Goal: Task Accomplishment & Management: Manage account settings

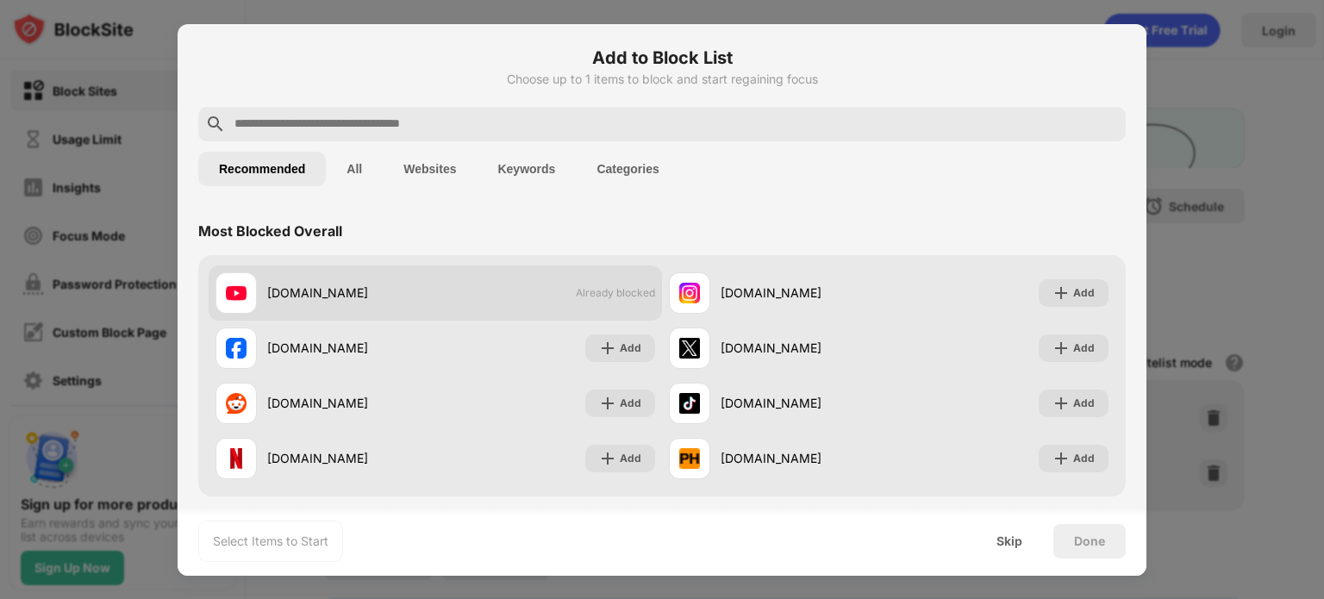
click at [315, 296] on div "[DOMAIN_NAME]" at bounding box center [351, 293] width 168 height 18
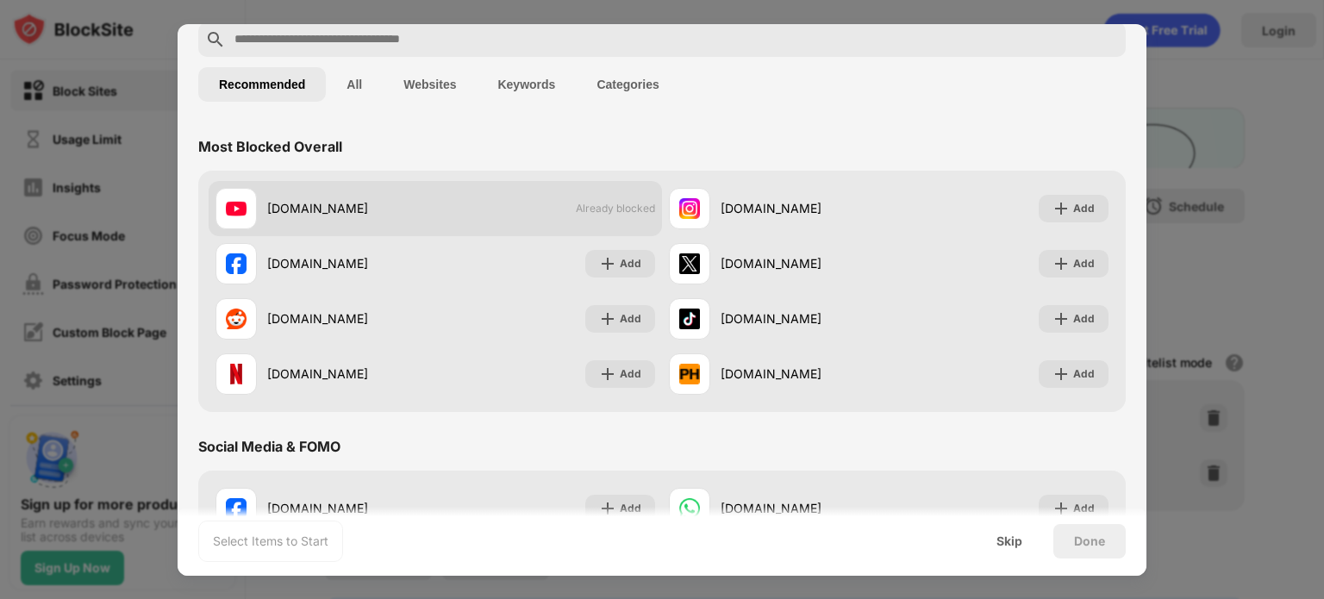
scroll to position [85, 0]
click at [250, 211] on div at bounding box center [235, 207] width 41 height 41
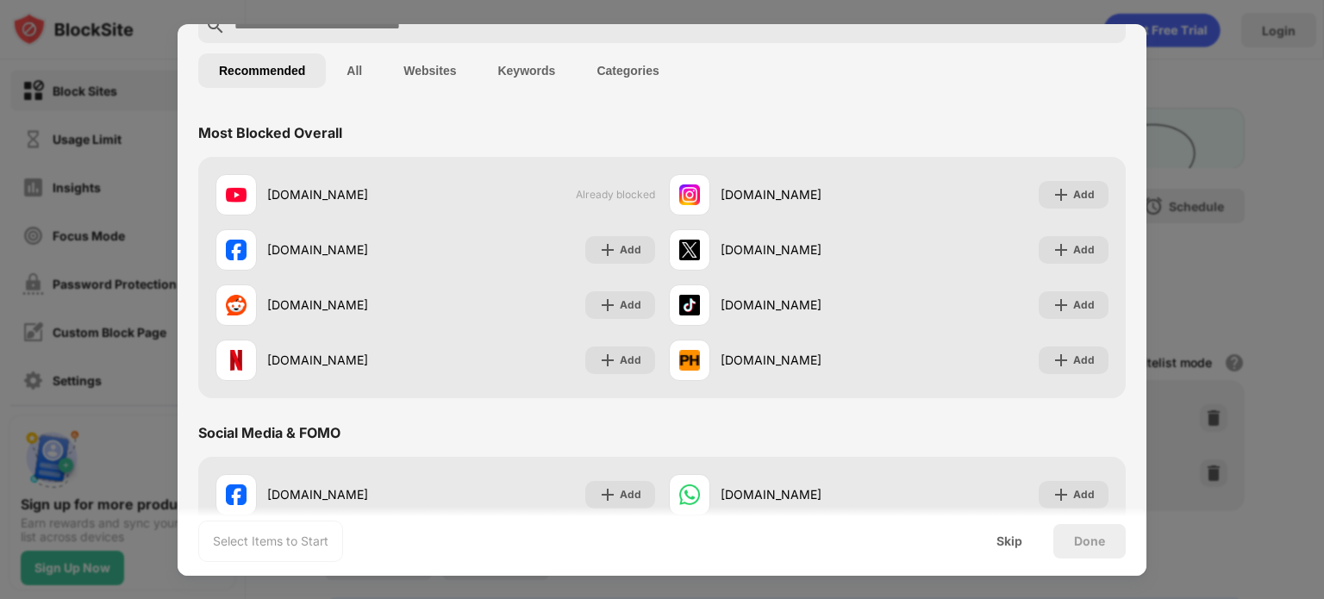
scroll to position [0, 0]
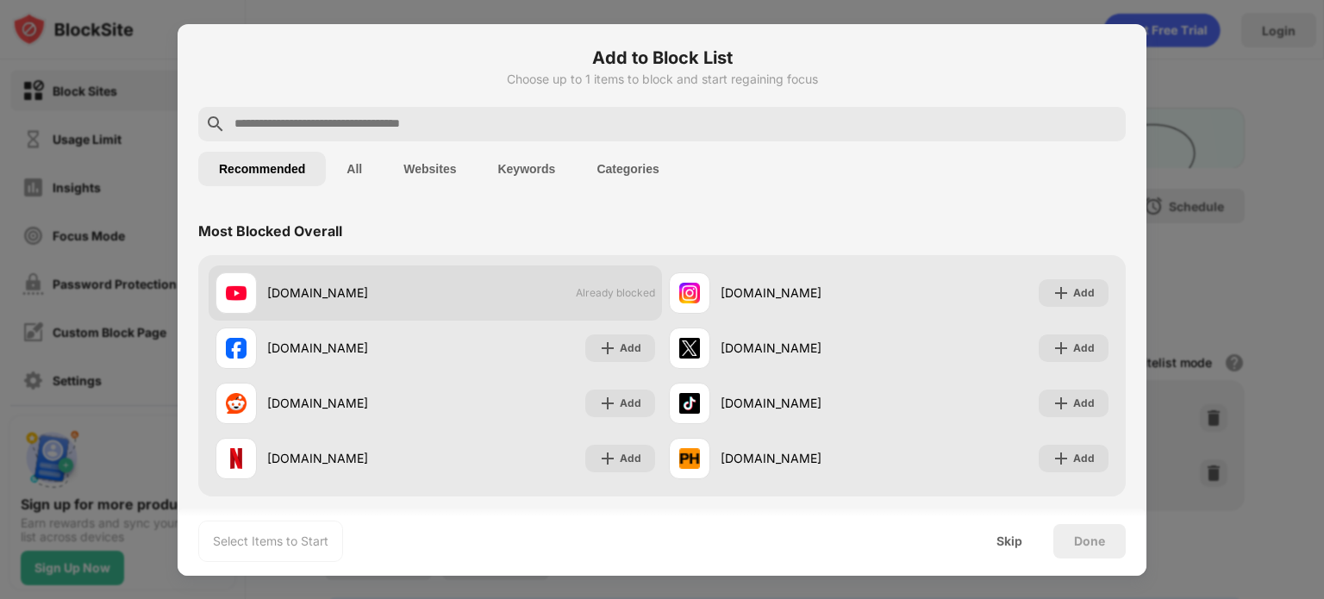
drag, startPoint x: 291, startPoint y: 280, endPoint x: 267, endPoint y: 294, distance: 27.8
click at [267, 294] on div "[DOMAIN_NAME]" at bounding box center [351, 293] width 168 height 18
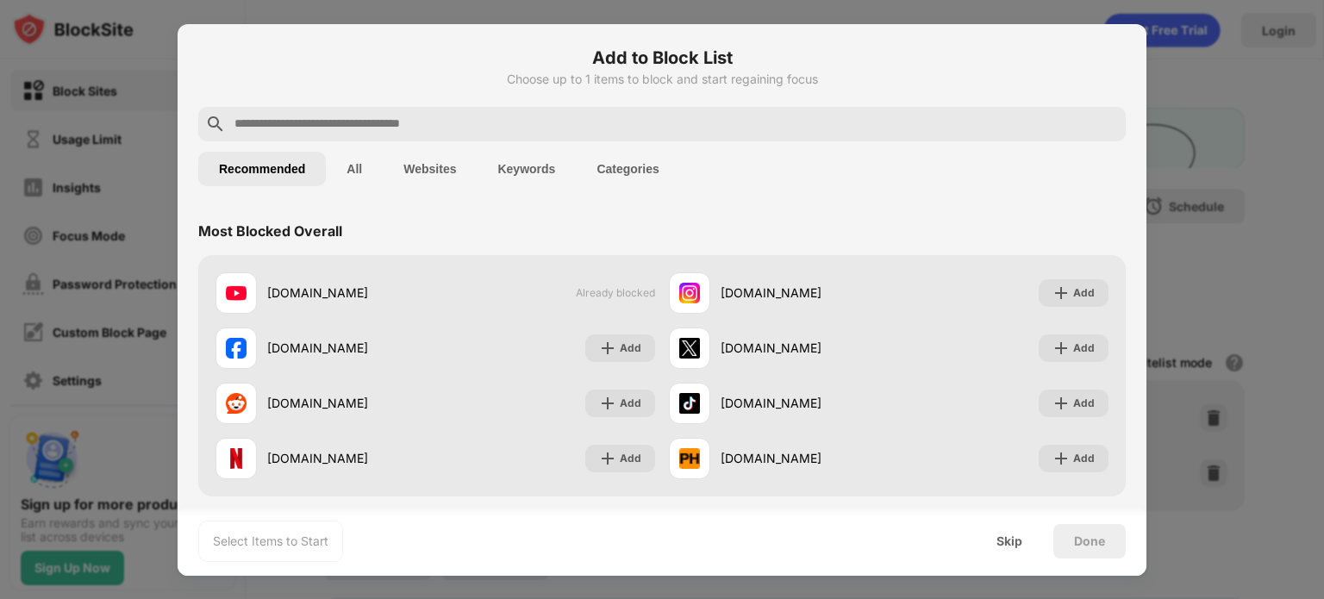
click at [360, 178] on button "All" at bounding box center [354, 169] width 57 height 34
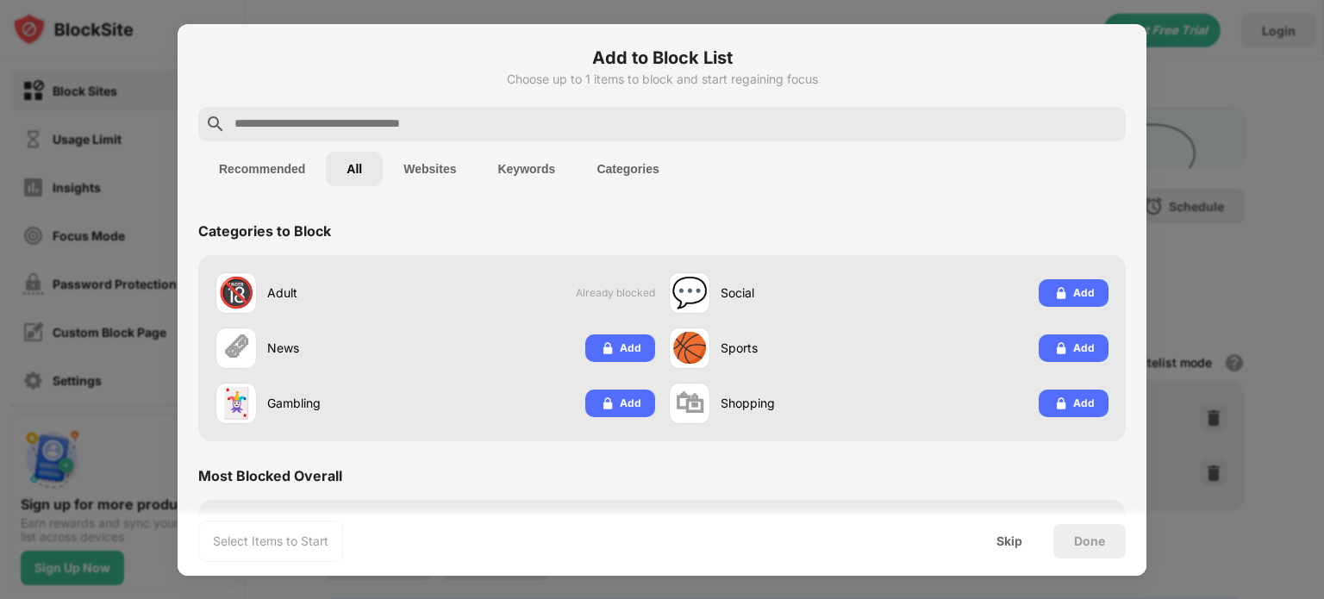
click at [421, 164] on button "Websites" at bounding box center [430, 169] width 94 height 34
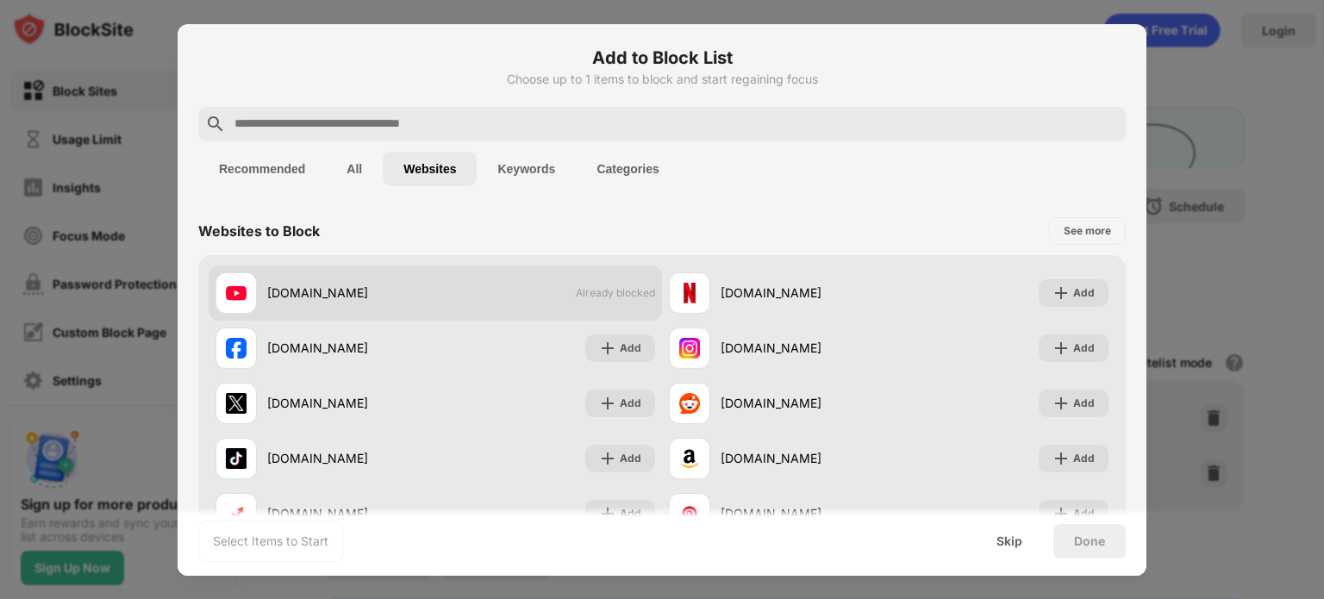
click at [479, 294] on div "youtube.com Already blocked" at bounding box center [435, 292] width 453 height 55
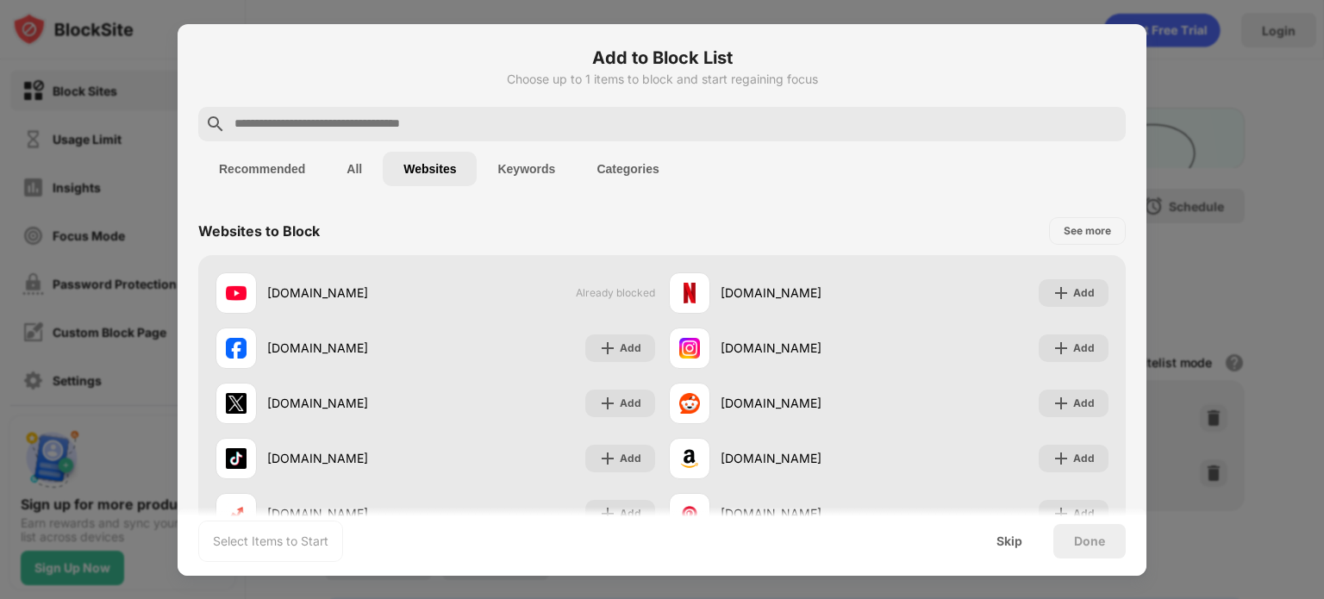
click at [415, 116] on input "text" at bounding box center [676, 124] width 886 height 21
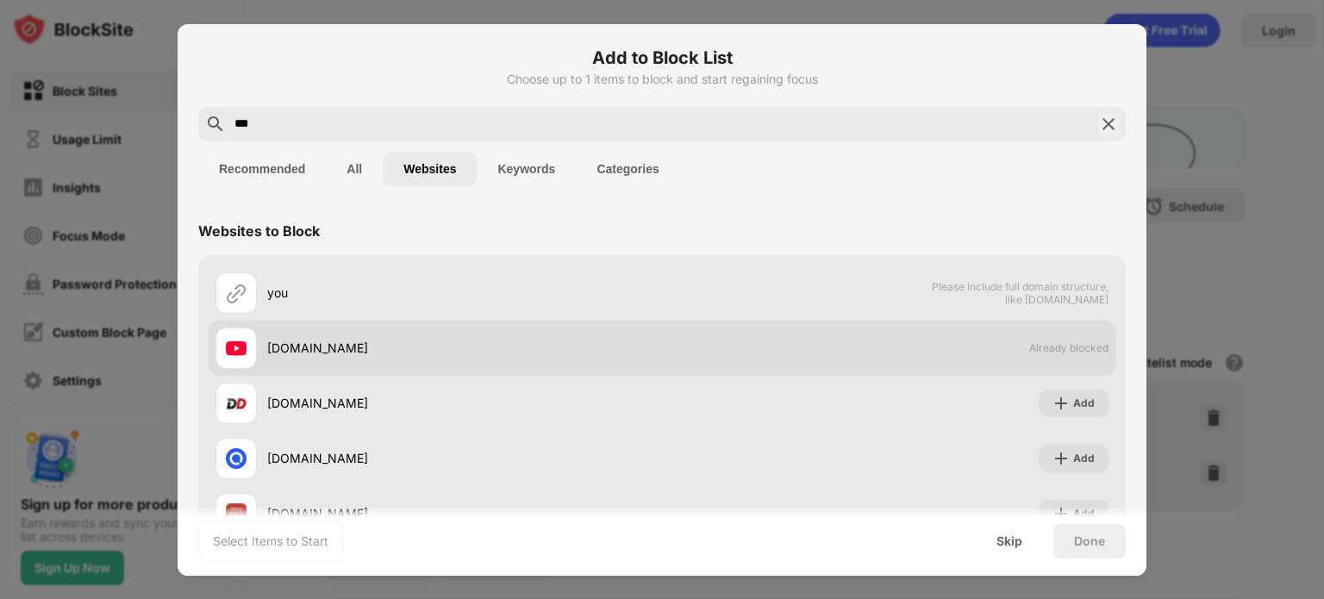
type input "***"
click at [584, 364] on div "[DOMAIN_NAME]" at bounding box center [438, 347] width 446 height 41
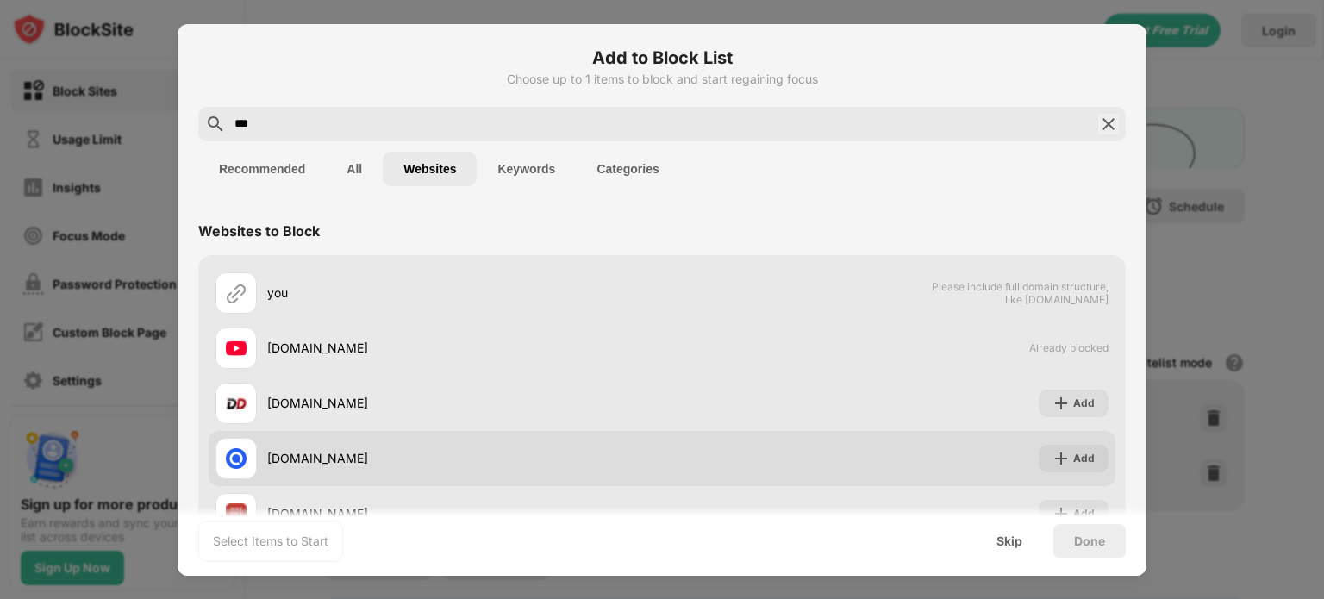
scroll to position [117, 0]
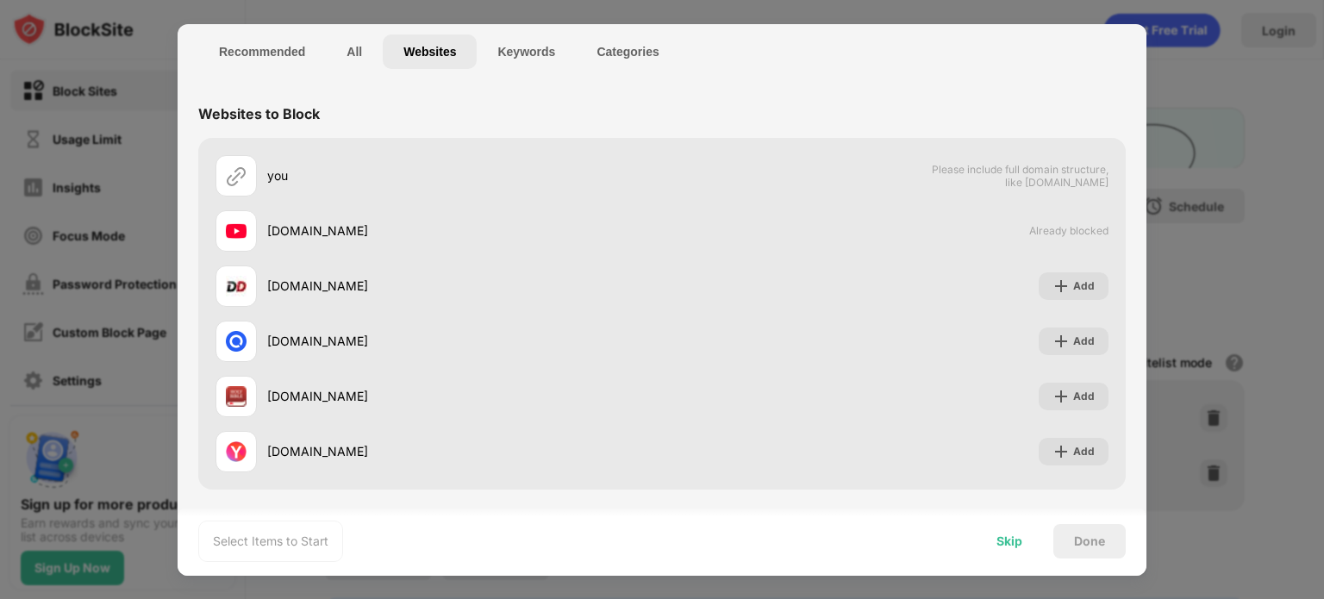
click at [1010, 535] on div "Skip" at bounding box center [1009, 541] width 26 height 14
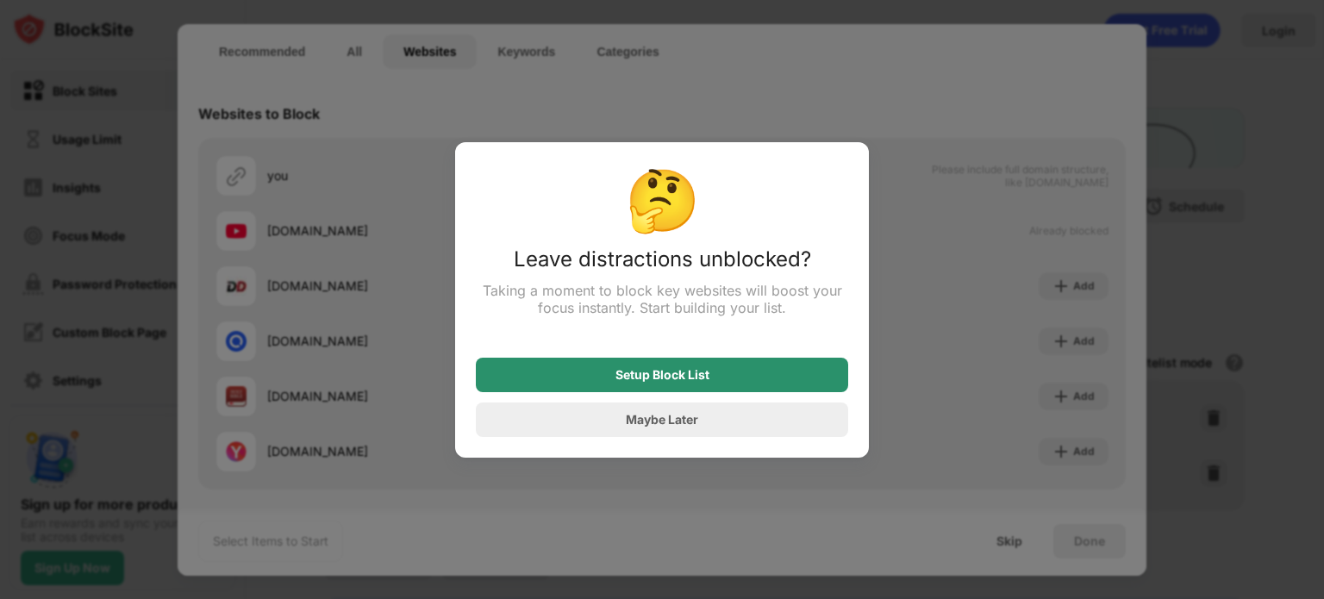
click at [703, 375] on div "Setup Block List" at bounding box center [662, 375] width 94 height 14
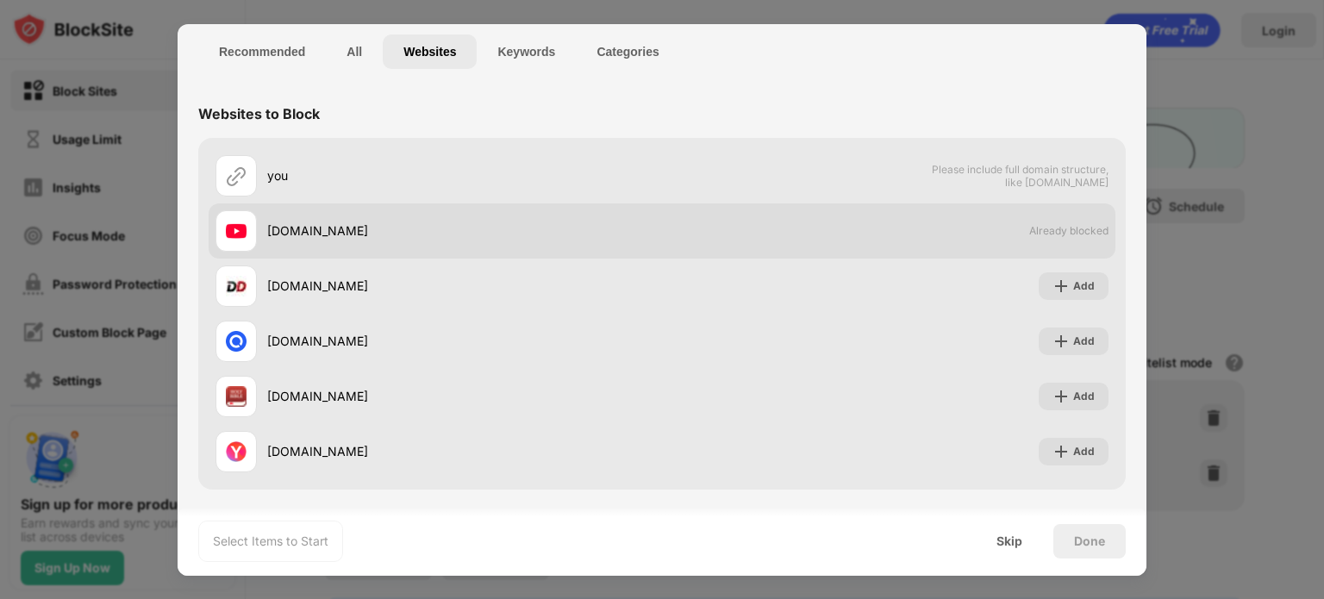
click at [267, 232] on div "[DOMAIN_NAME]" at bounding box center [464, 230] width 395 height 18
drag, startPoint x: 267, startPoint y: 232, endPoint x: 669, endPoint y: 227, distance: 401.6
click at [789, 242] on div "youtube.com Already blocked" at bounding box center [662, 230] width 907 height 55
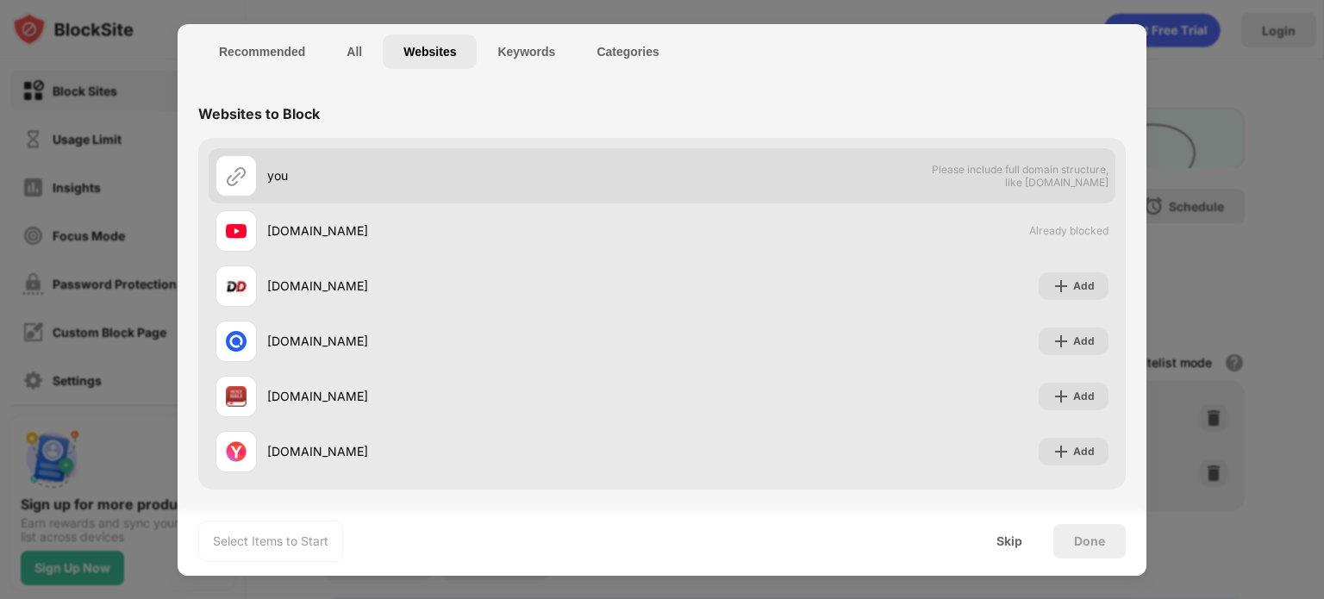
drag, startPoint x: 290, startPoint y: 248, endPoint x: 277, endPoint y: 166, distance: 82.9
click at [265, 123] on div "Websites to Block you Please include full domain structure, like domain.com you…" at bounding box center [661, 290] width 927 height 400
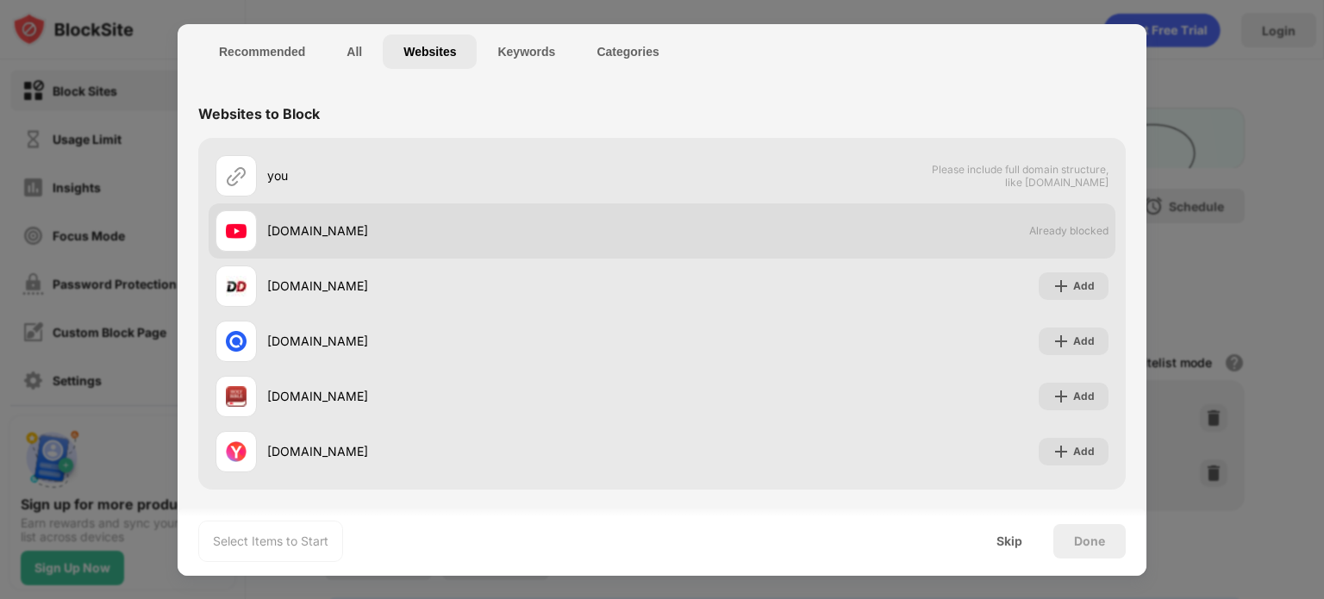
click at [253, 232] on div at bounding box center [235, 230] width 41 height 41
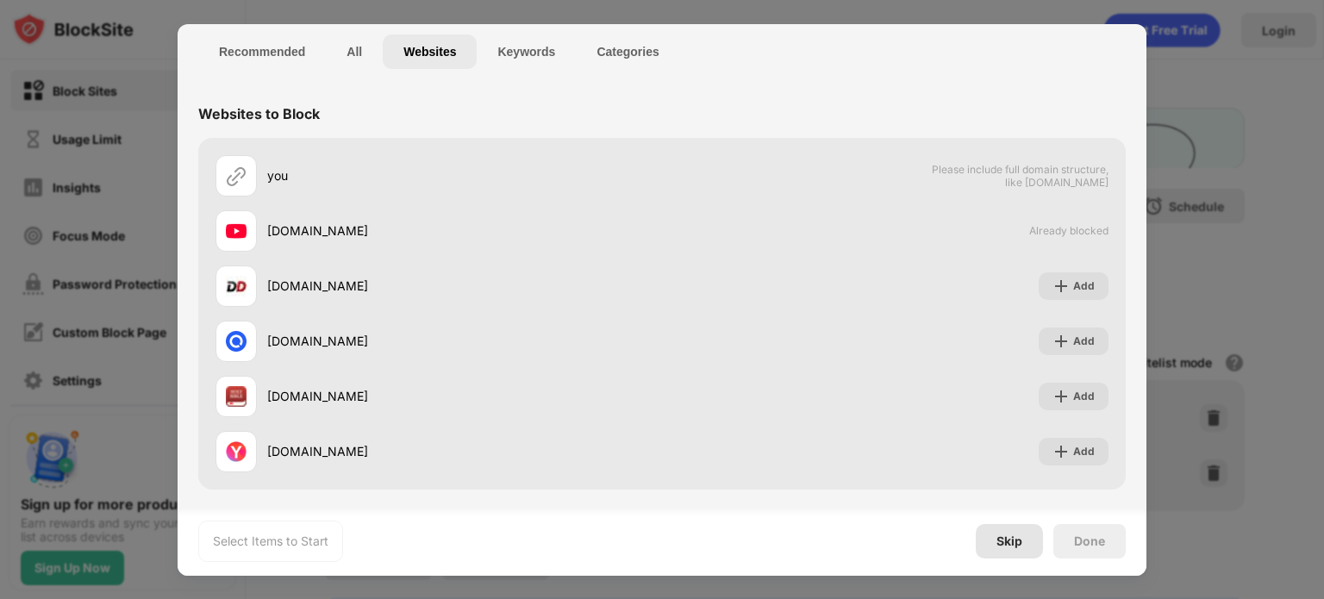
click at [1020, 544] on div "Skip" at bounding box center [1009, 541] width 26 height 14
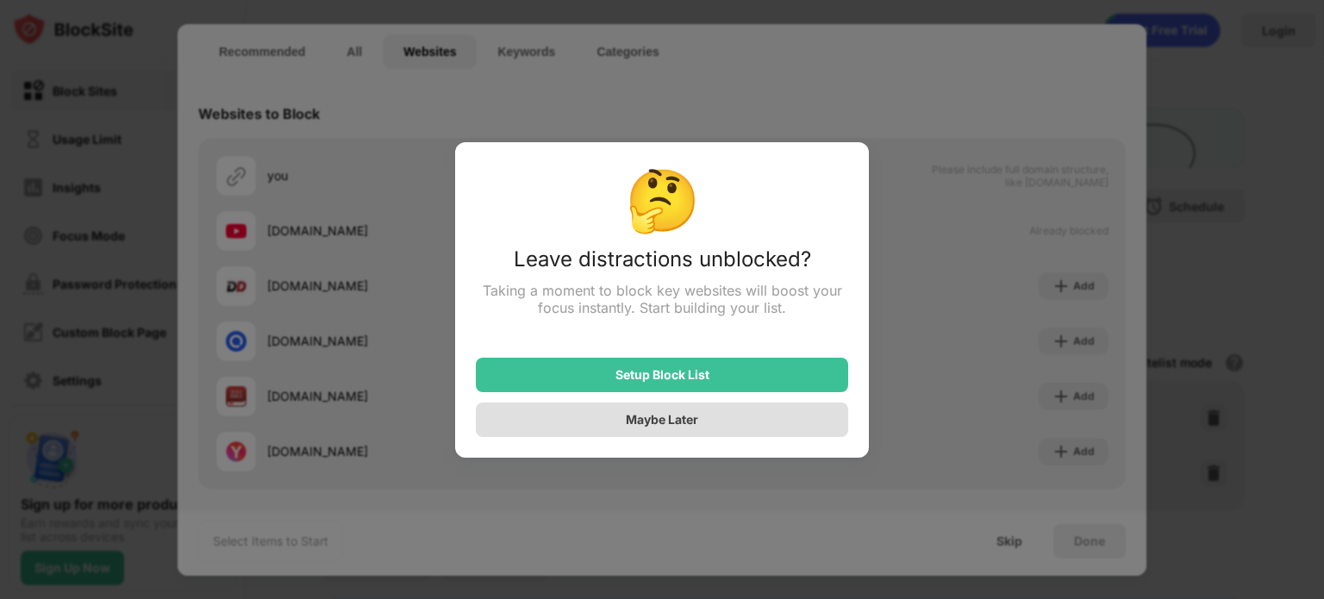
click at [652, 424] on div "Maybe Later" at bounding box center [662, 419] width 72 height 15
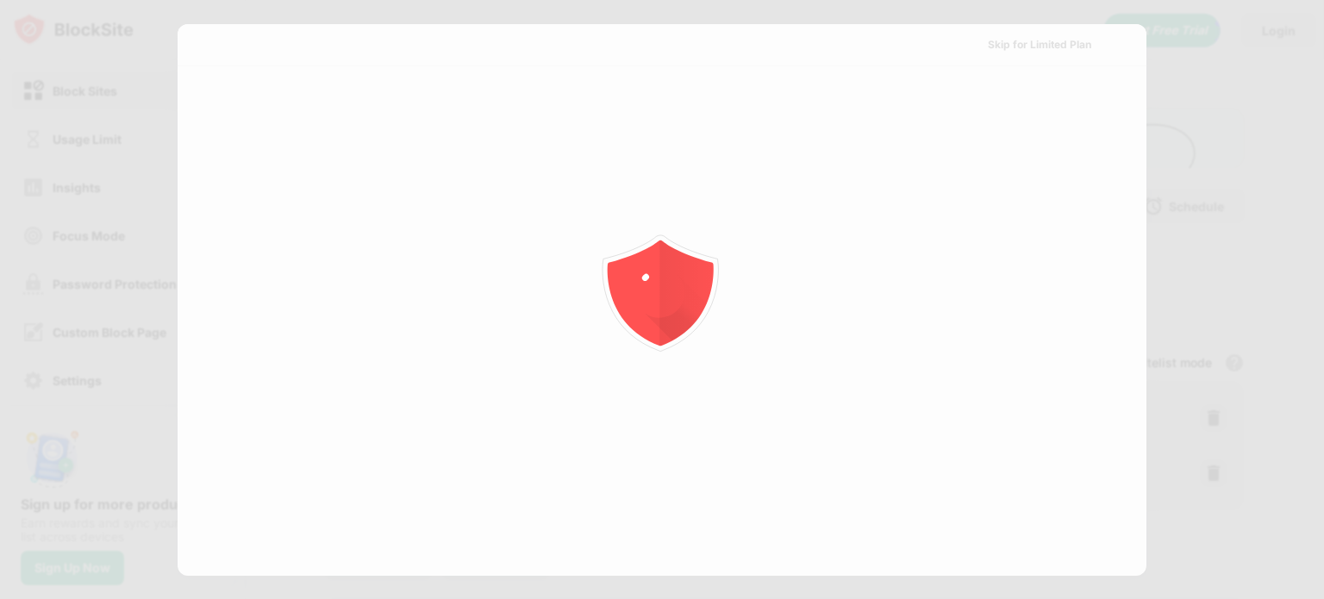
scroll to position [0, 0]
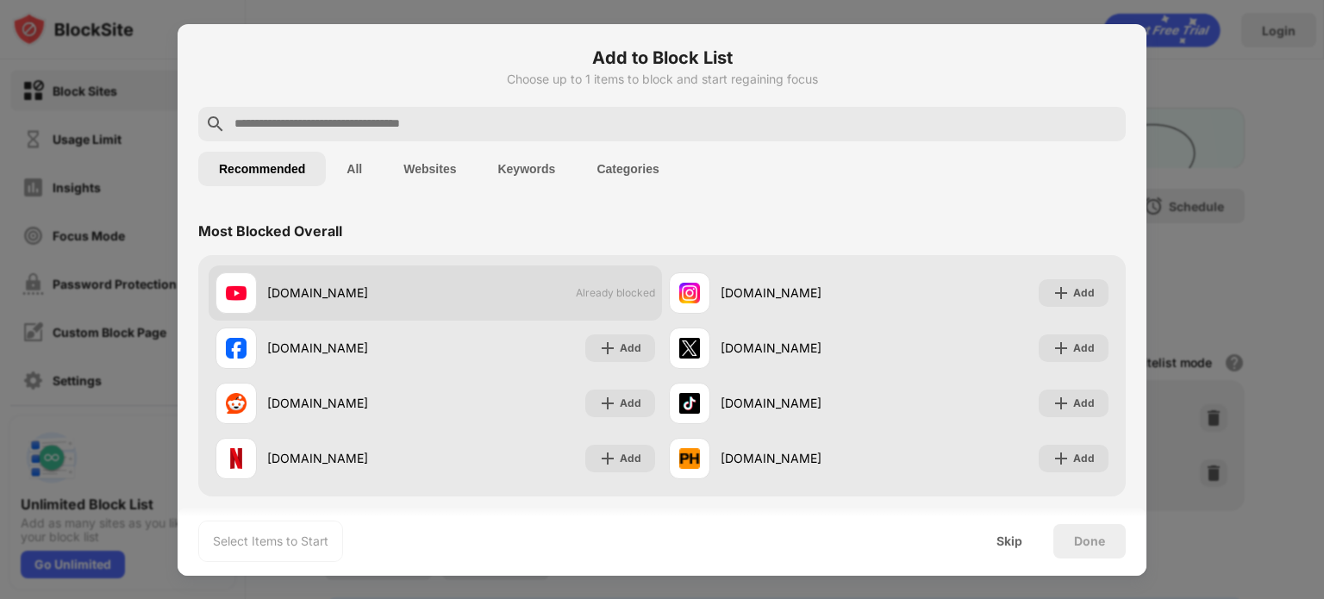
click at [274, 295] on div "[DOMAIN_NAME]" at bounding box center [351, 293] width 168 height 18
drag, startPoint x: 386, startPoint y: 290, endPoint x: 341, endPoint y: 301, distance: 46.0
click at [341, 301] on div "[DOMAIN_NAME]" at bounding box center [351, 293] width 168 height 18
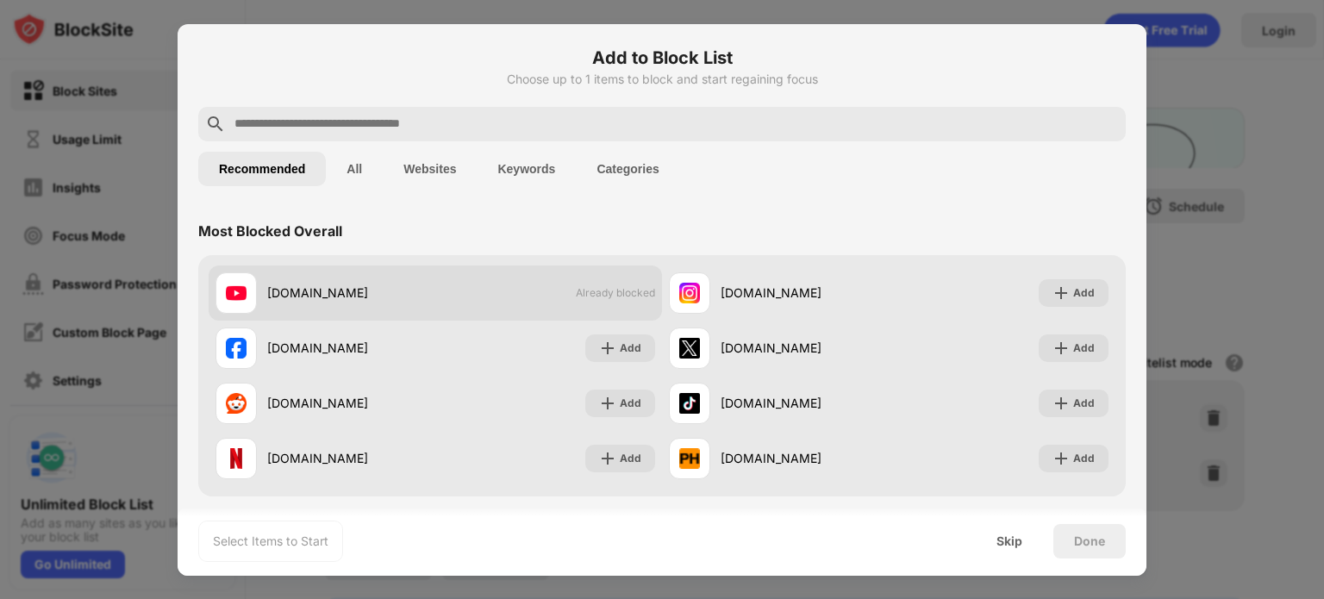
click at [341, 301] on div "[DOMAIN_NAME]" at bounding box center [351, 293] width 168 height 18
click at [424, 309] on div "[DOMAIN_NAME]" at bounding box center [325, 292] width 220 height 41
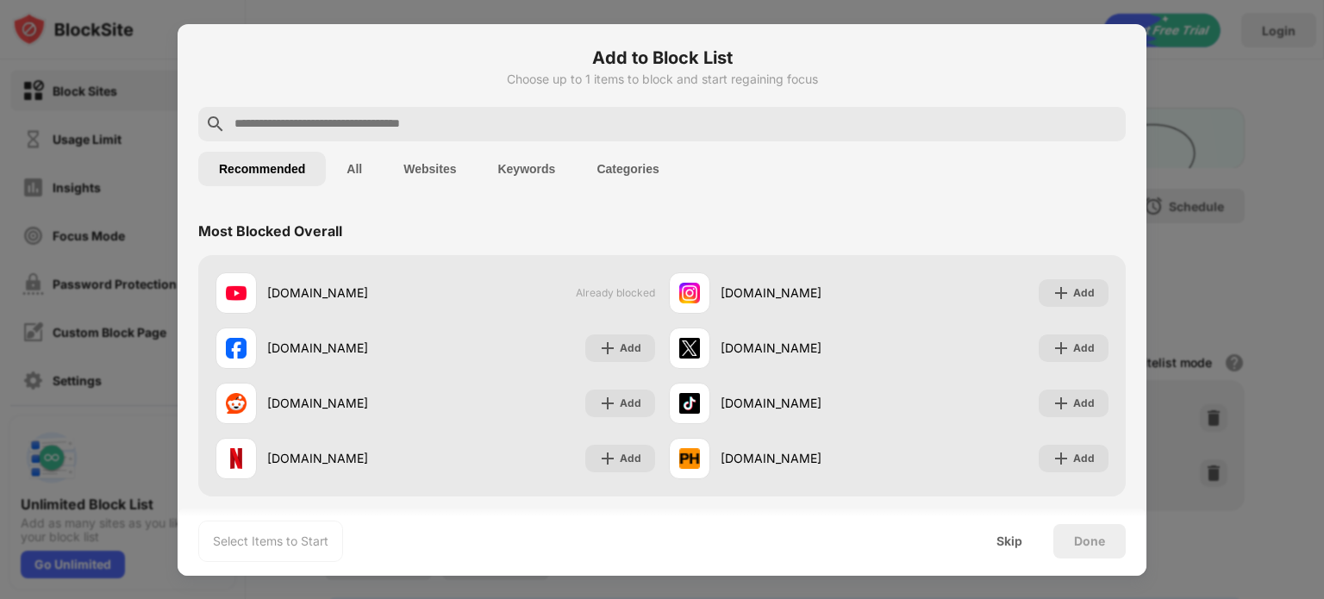
click at [254, 542] on div "Select Items to Start" at bounding box center [270, 541] width 115 height 17
click at [349, 118] on input "text" at bounding box center [676, 124] width 886 height 21
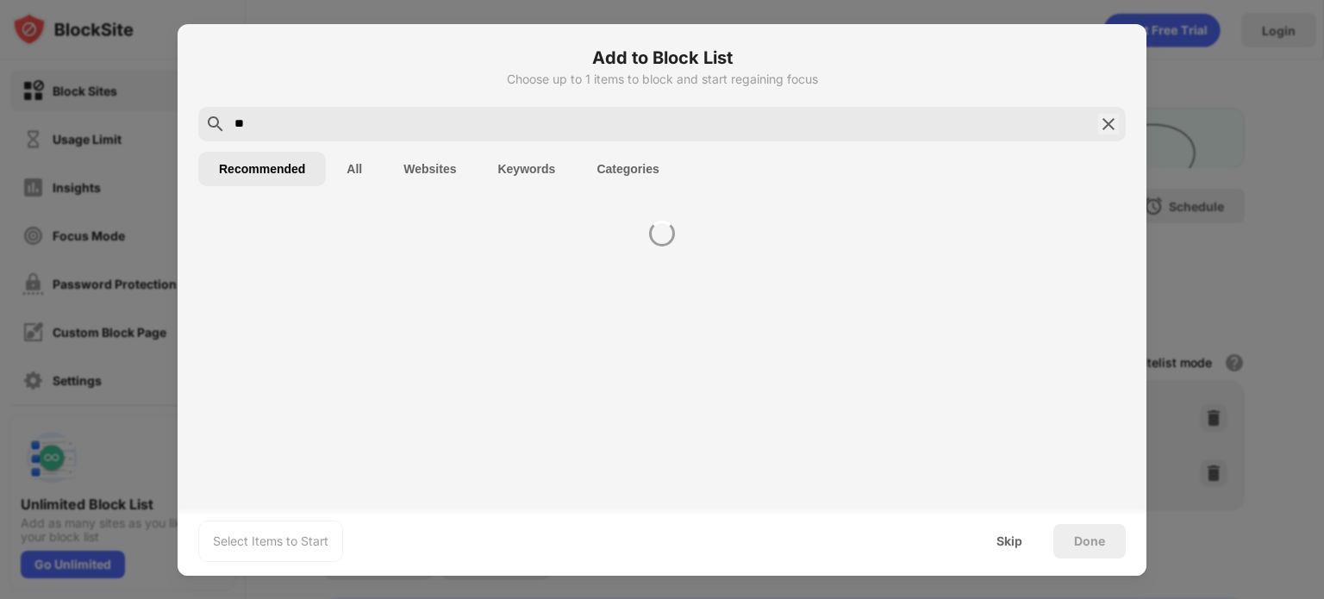
type input "*"
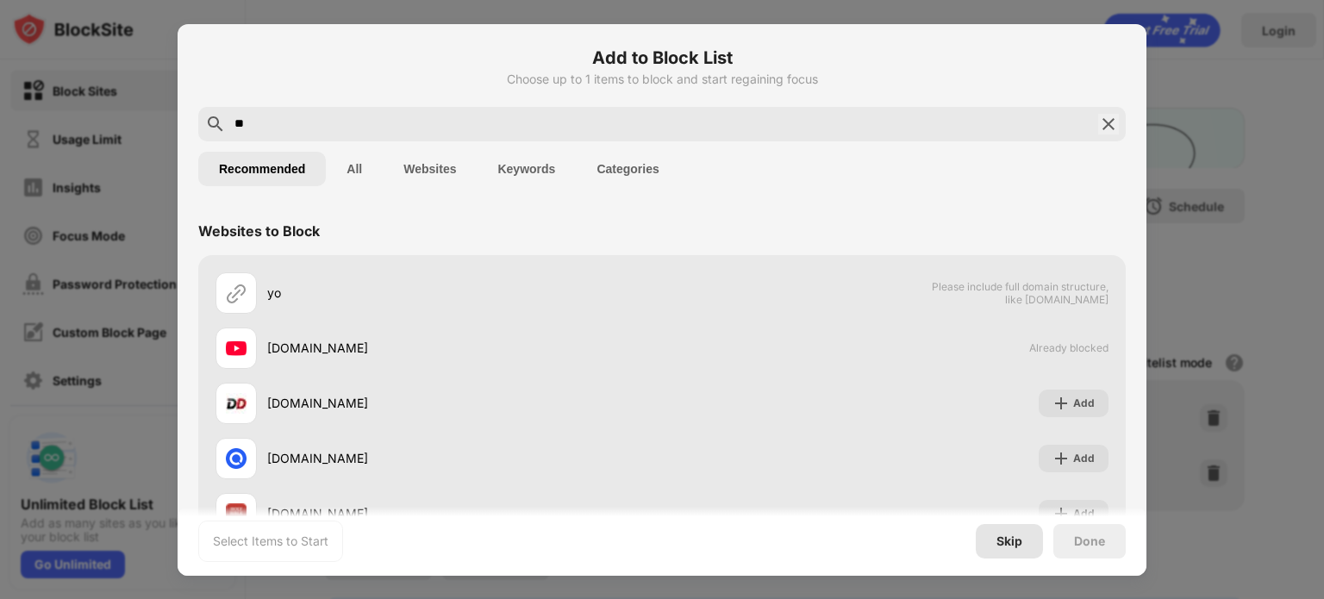
type input "**"
click at [1031, 551] on div "Skip" at bounding box center [1009, 541] width 67 height 34
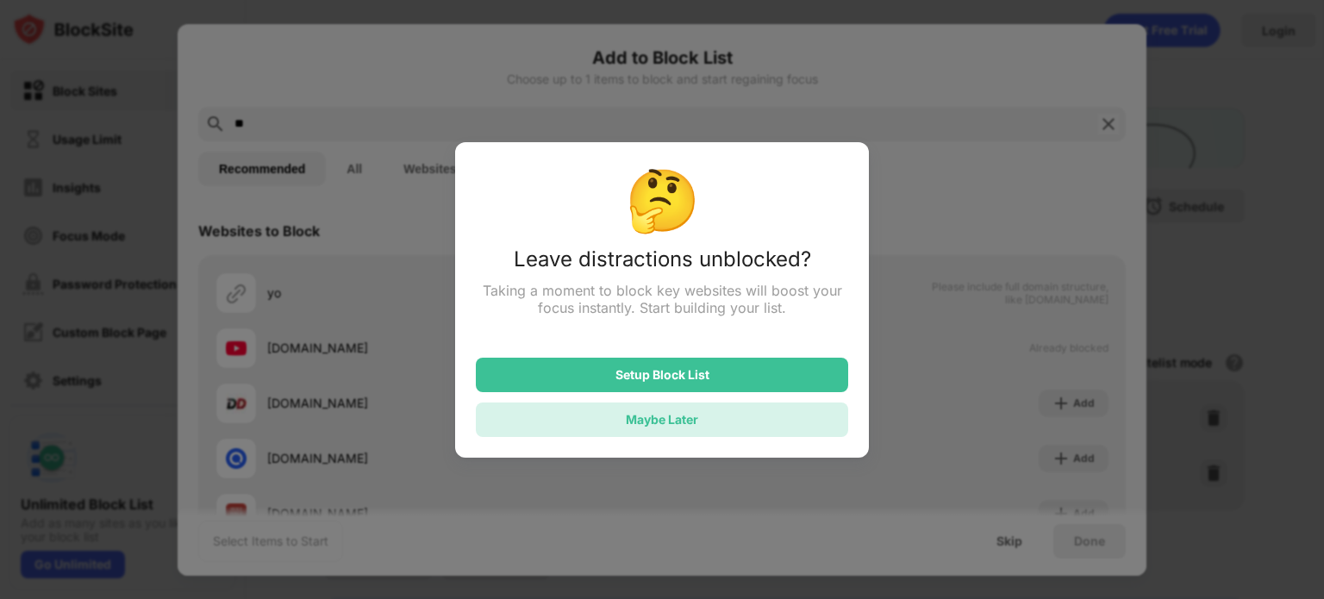
click at [700, 428] on div "Maybe Later" at bounding box center [662, 419] width 372 height 34
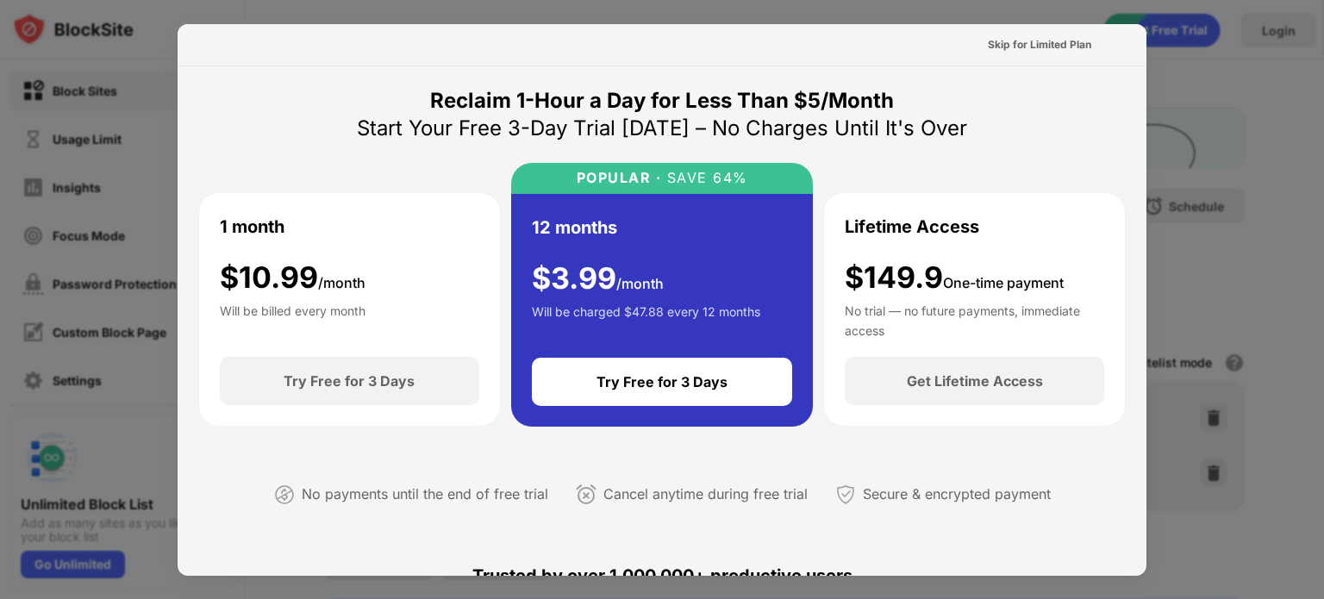
click at [1222, 102] on div at bounding box center [662, 299] width 1324 height 599
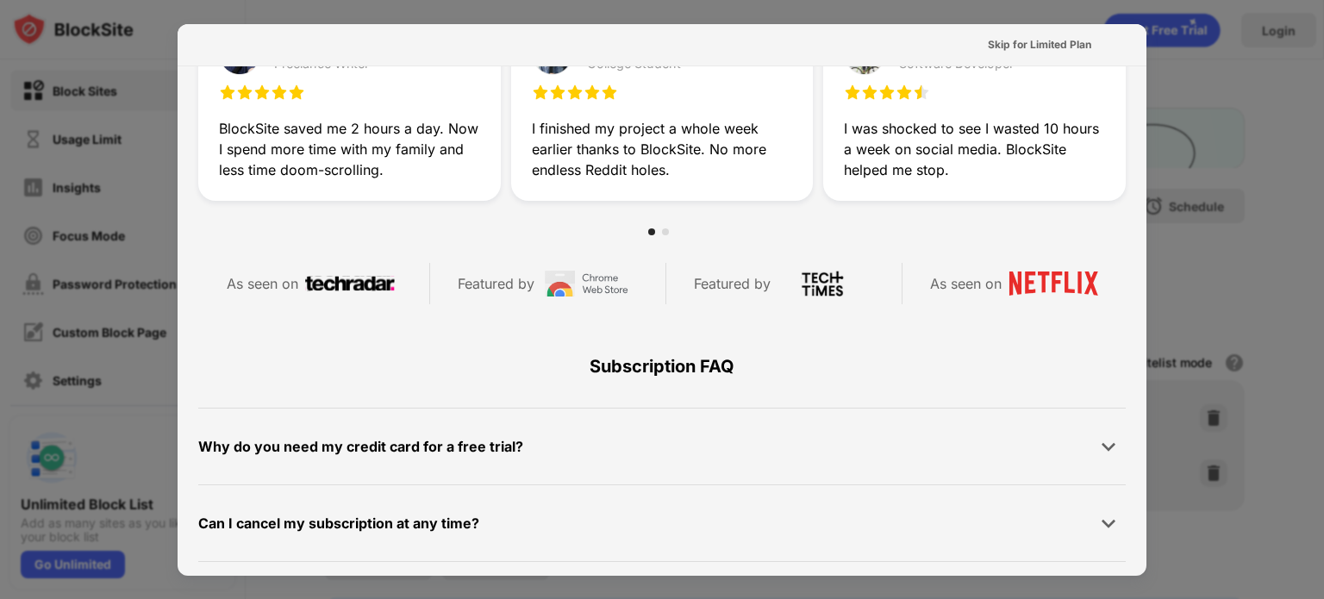
scroll to position [839, 0]
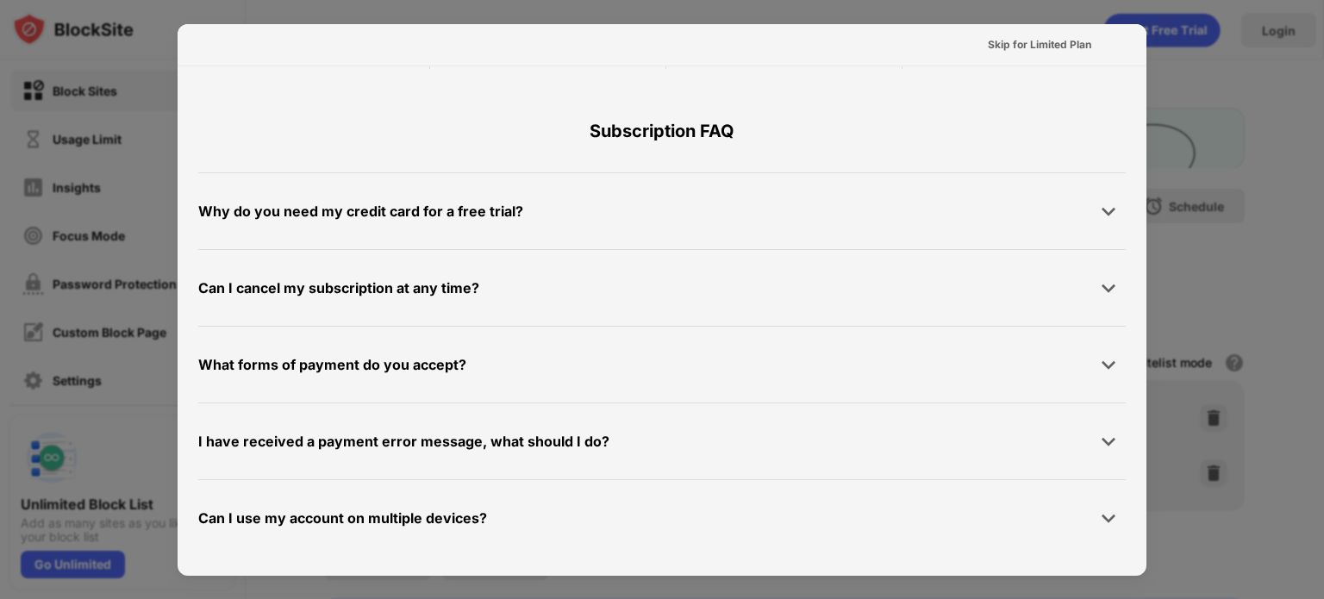
click at [1205, 270] on div at bounding box center [662, 299] width 1324 height 599
click at [1032, 39] on div "Skip for Limited Plan" at bounding box center [1039, 44] width 103 height 17
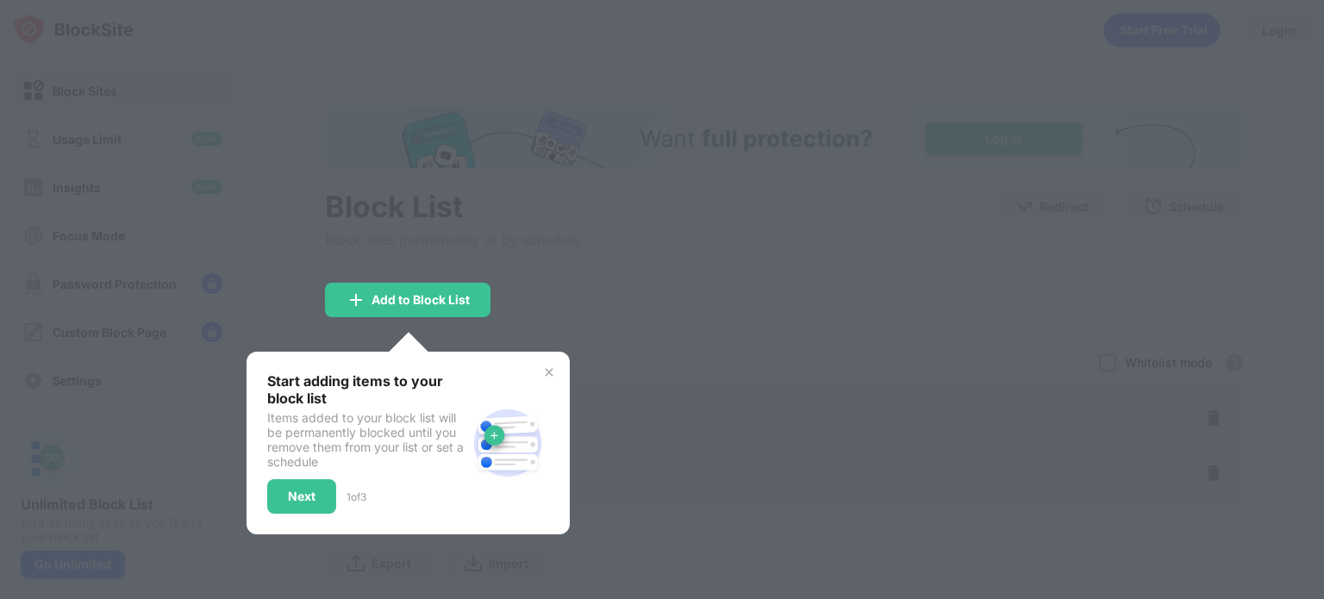
click at [555, 377] on img at bounding box center [549, 372] width 14 height 14
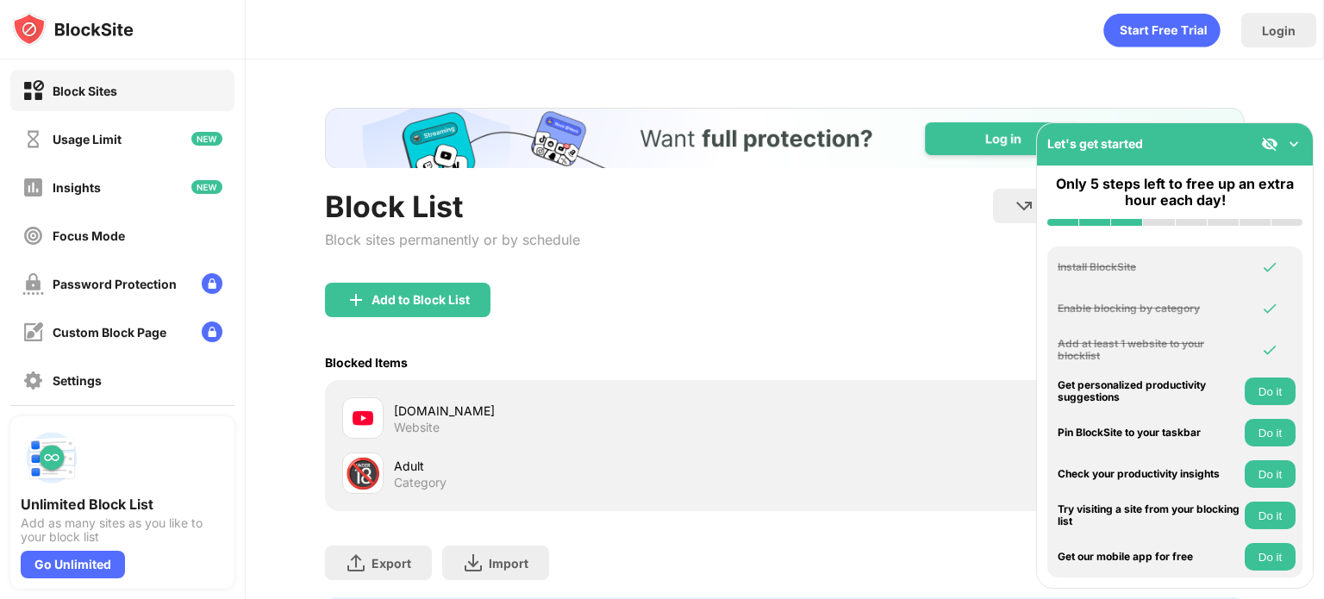
click at [1296, 142] on img at bounding box center [1293, 143] width 17 height 17
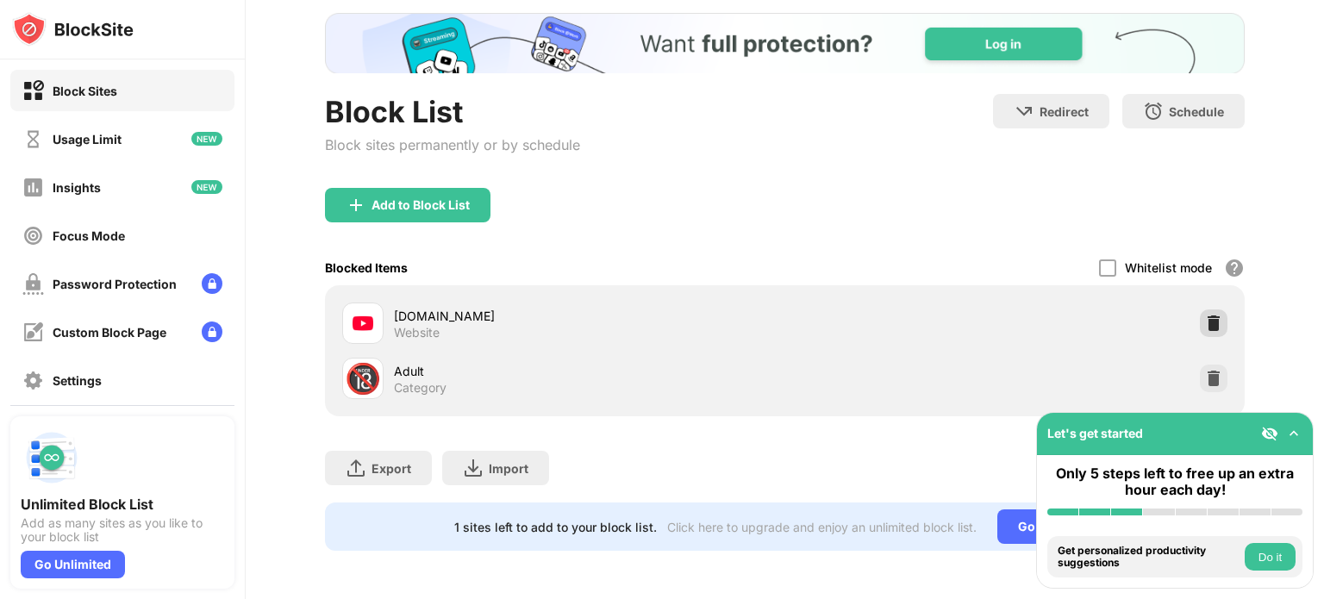
click at [1205, 315] on img at bounding box center [1213, 323] width 17 height 17
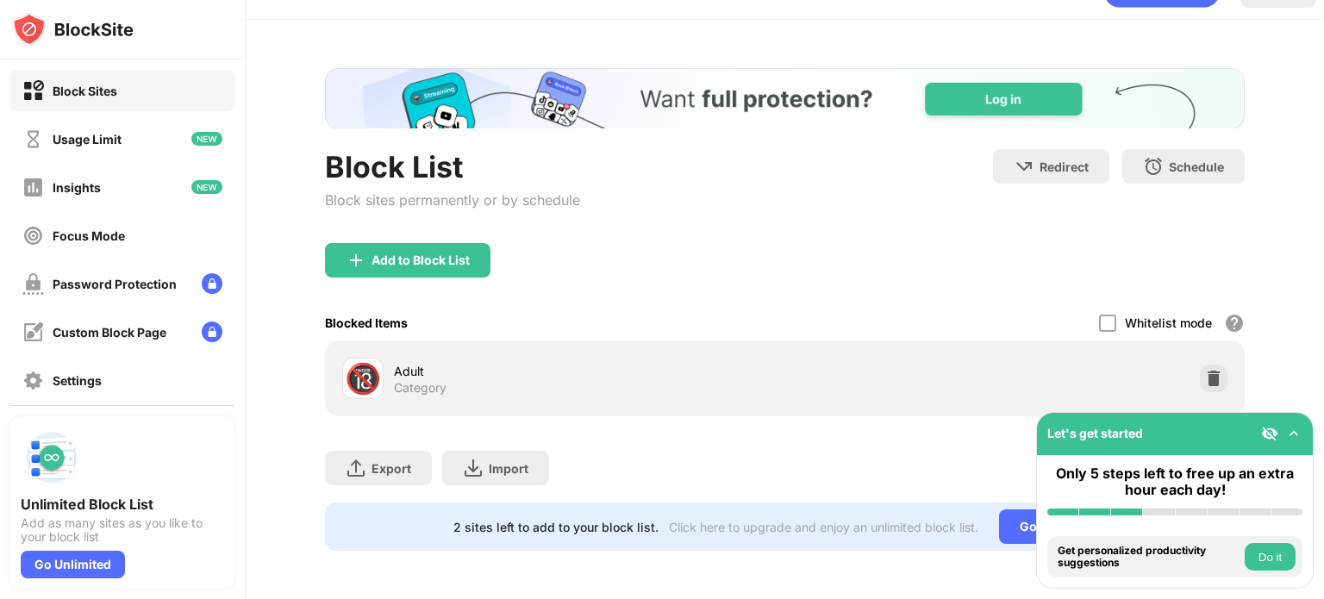
scroll to position [52, 0]
